Goal: Information Seeking & Learning: Learn about a topic

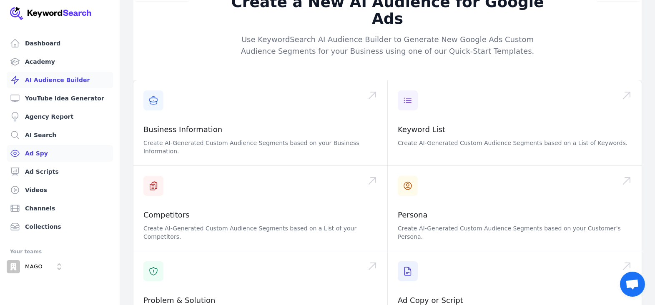
scroll to position [16, 0]
click at [43, 135] on link "AI Search" at bounding box center [60, 135] width 106 height 17
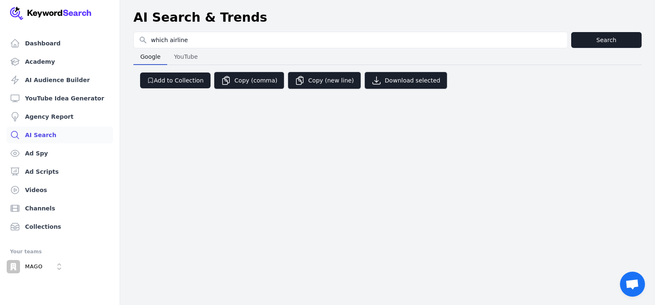
type input "which airline"
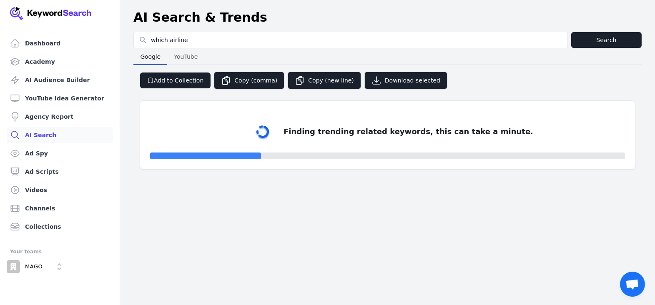
select select "50"
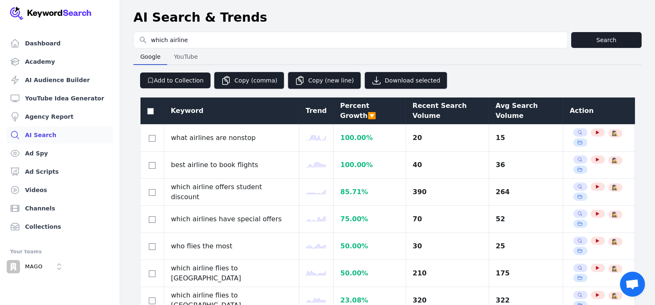
click at [507, 106] on div "Avg Search Volume" at bounding box center [525, 111] width 61 height 20
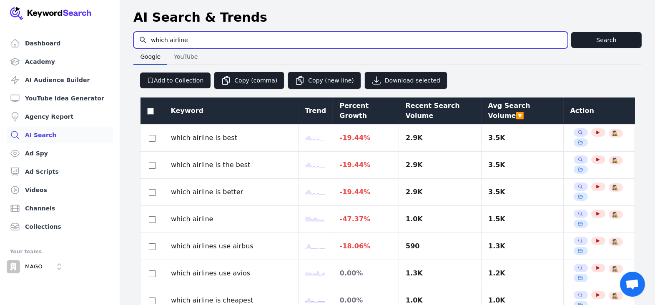
drag, startPoint x: 162, startPoint y: 41, endPoint x: 146, endPoint y: 42, distance: 16.3
click at [146, 42] on input "which airline" at bounding box center [350, 40] width 433 height 16
type input "how airline"
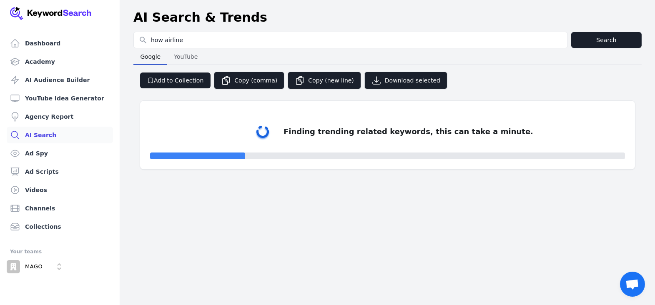
select select "50"
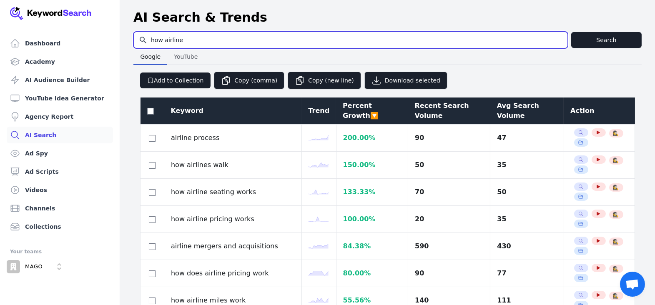
click at [166, 38] on input "how airline" at bounding box center [350, 40] width 433 height 16
type input "how quantas"
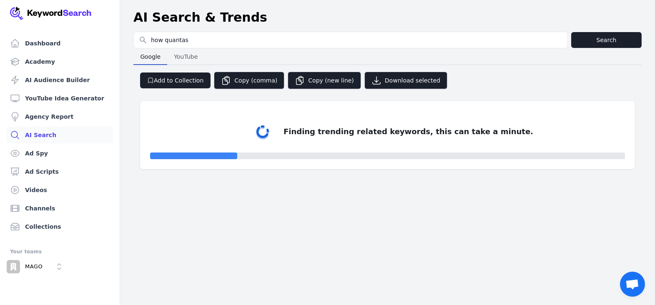
select select "50"
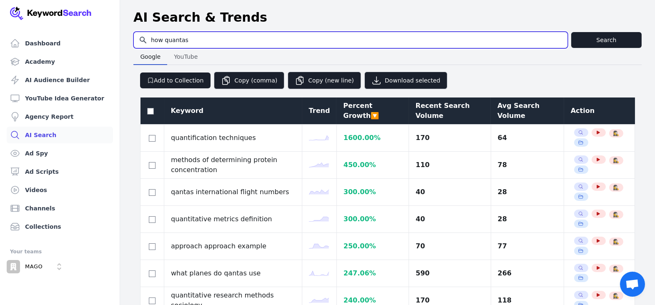
click at [177, 40] on input "how quantas" at bounding box center [350, 40] width 433 height 16
paste input "search"
type input "how qantas"
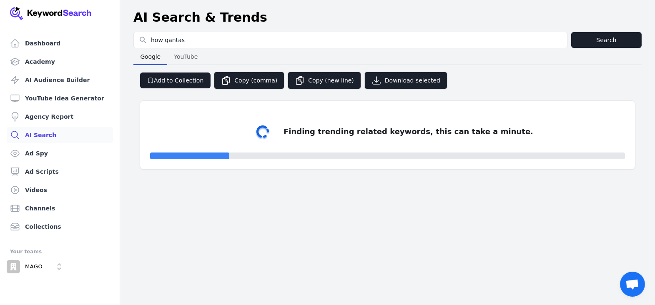
select select "50"
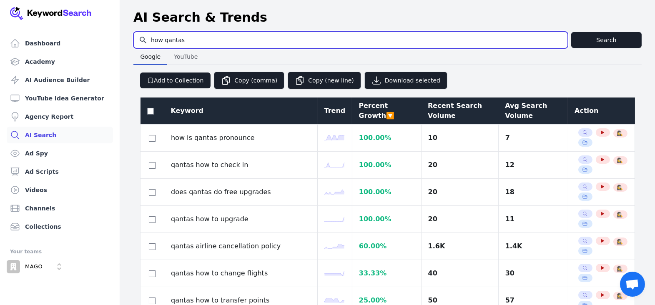
click at [182, 40] on input "how qantas" at bounding box center [350, 40] width 433 height 16
paste input "allegiant airline"
type input "how allegiant airlines"
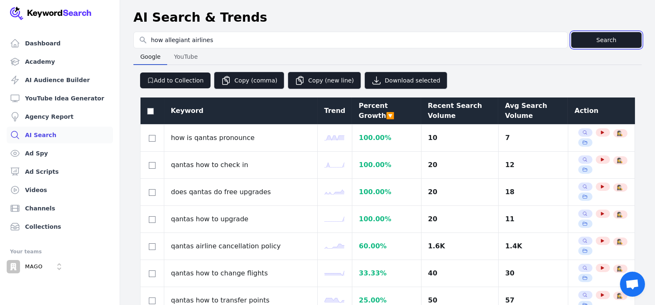
click at [601, 37] on button "Search" at bounding box center [606, 40] width 70 height 16
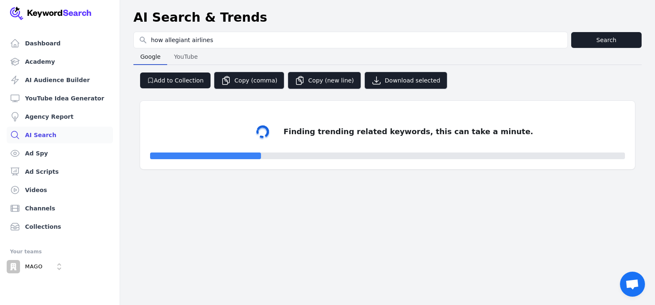
select select "50"
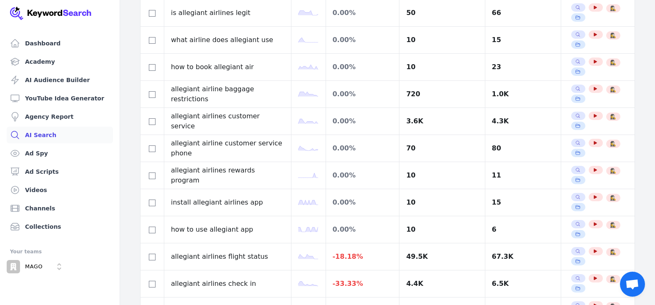
scroll to position [250, 0]
